Goal: Download file/media

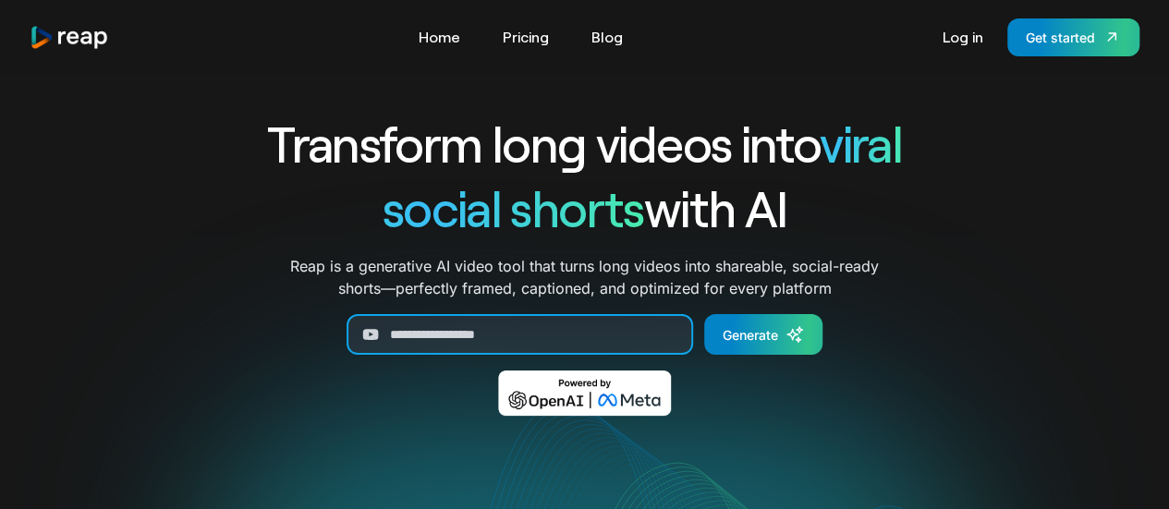
click at [513, 345] on input "Generate Form" at bounding box center [519, 334] width 346 height 41
click at [959, 44] on link "Log in" at bounding box center [962, 37] width 59 height 30
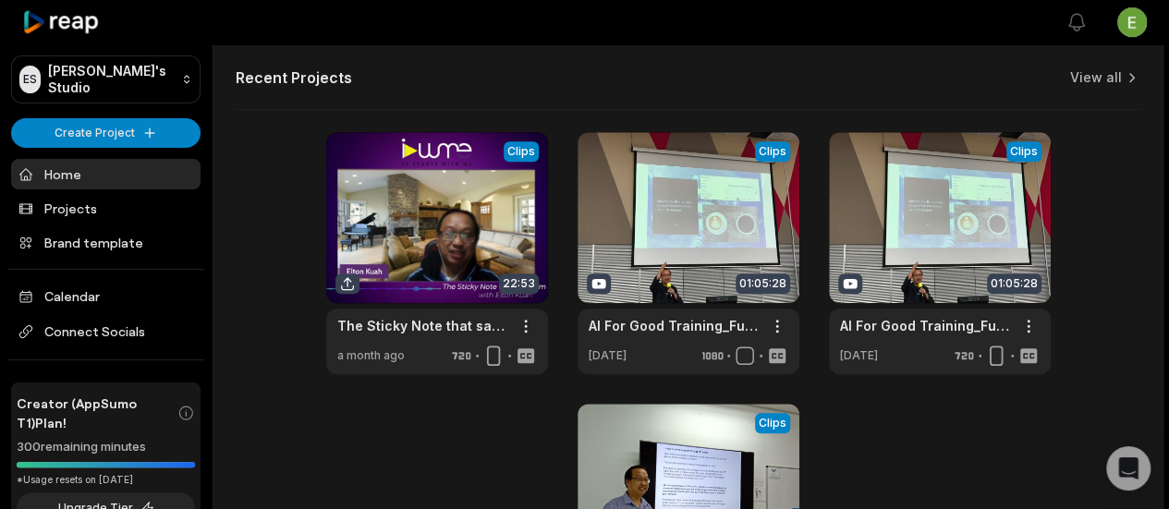
scroll to position [739, 0]
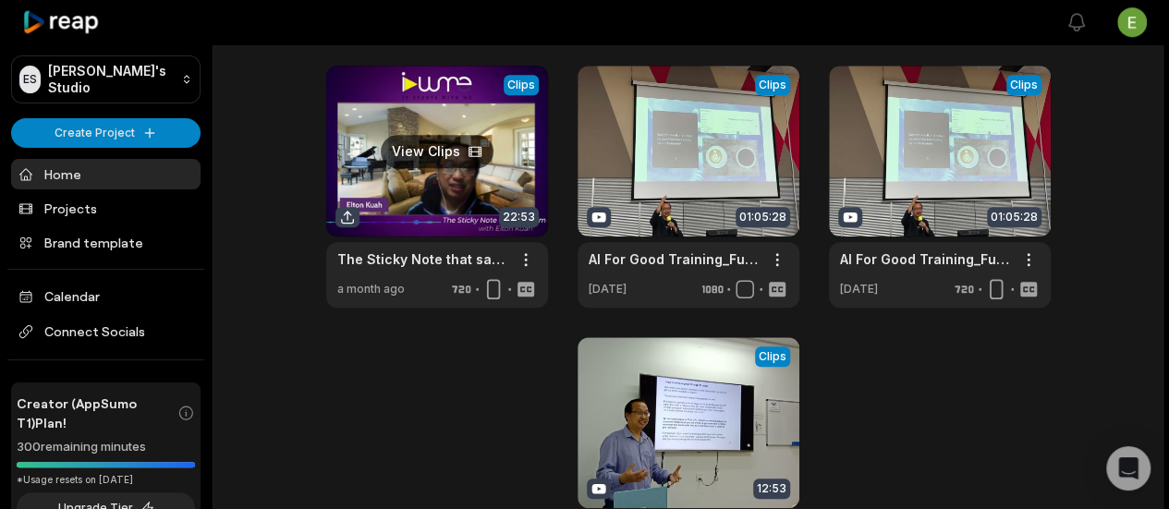
click at [512, 182] on link at bounding box center [437, 187] width 222 height 242
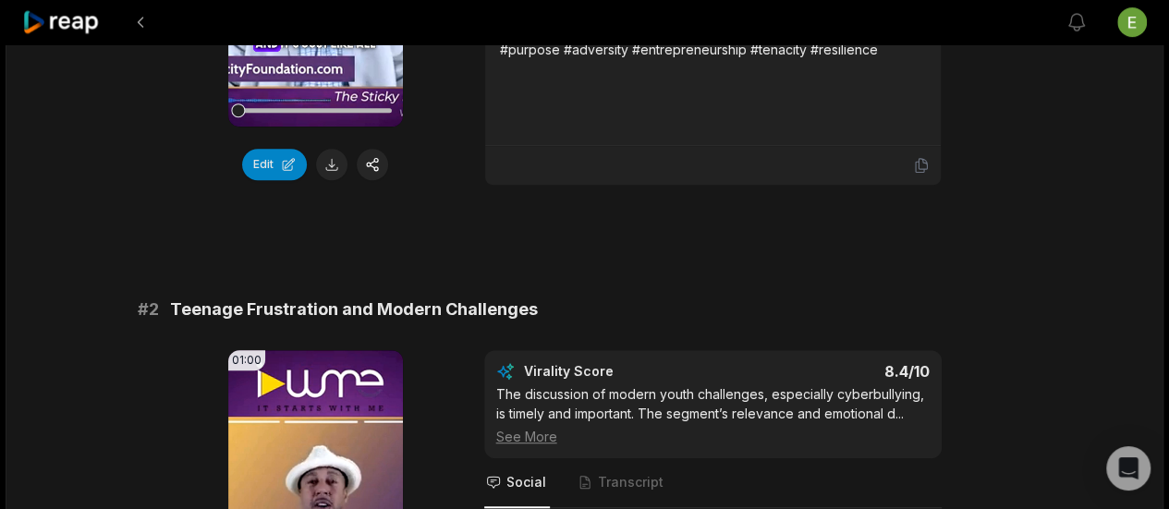
scroll to position [462, 0]
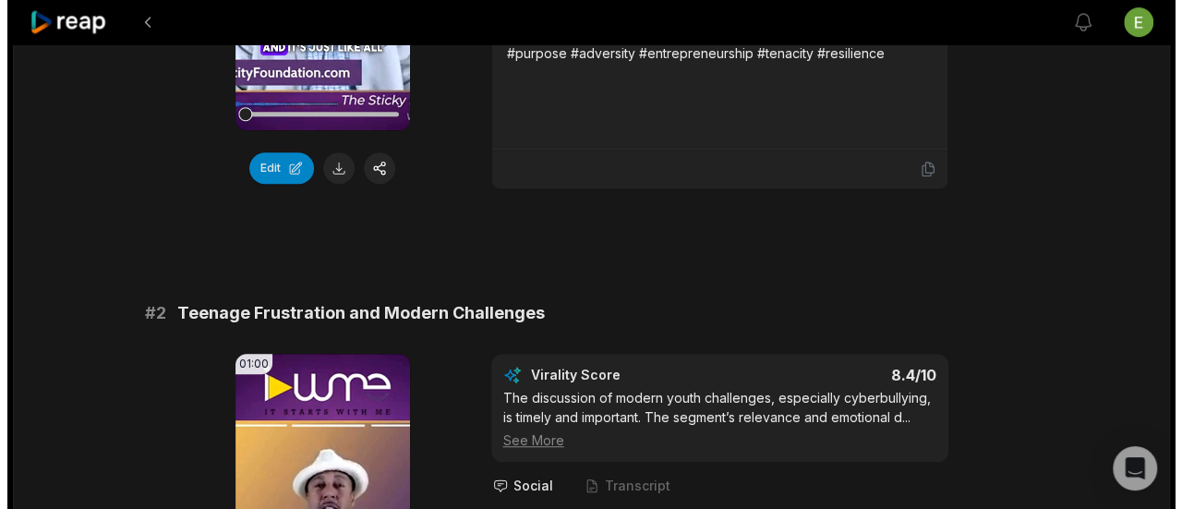
scroll to position [831, 0]
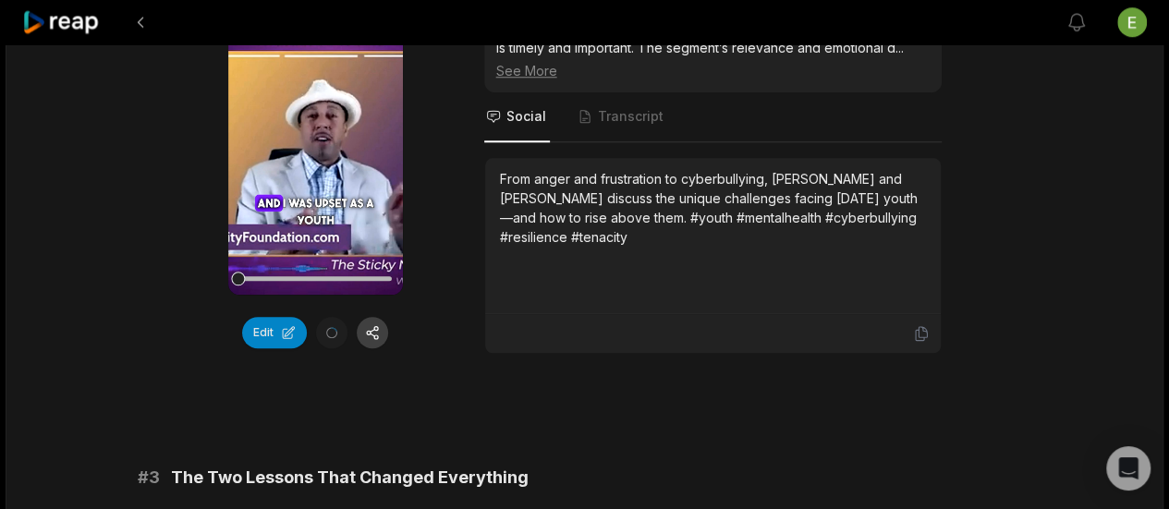
click at [370, 330] on button "button" at bounding box center [372, 332] width 31 height 31
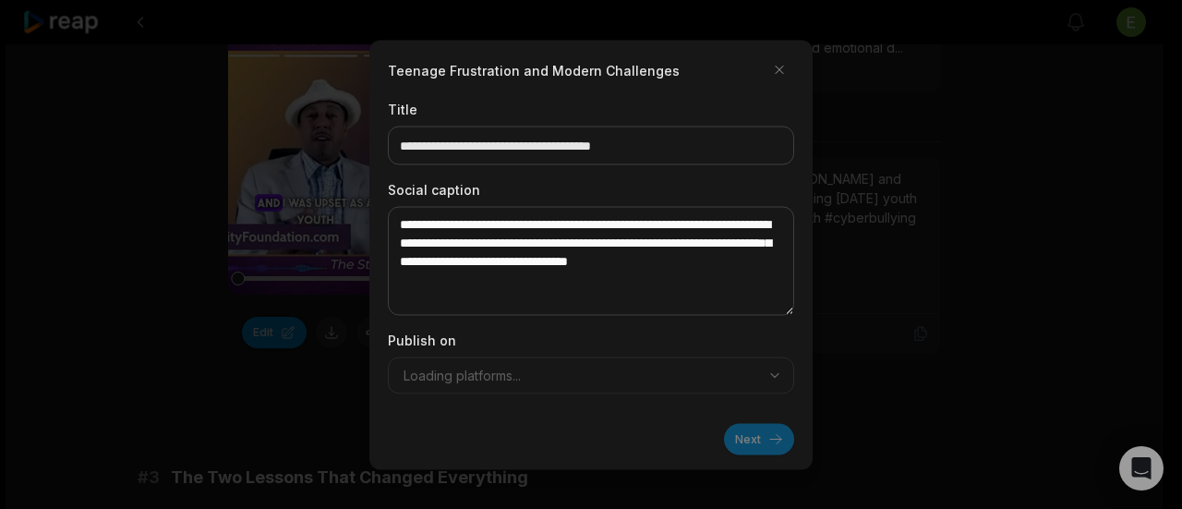
click at [551, 371] on div "Publish on Loading platforms..." at bounding box center [591, 362] width 406 height 64
